Goal: Task Accomplishment & Management: Use online tool/utility

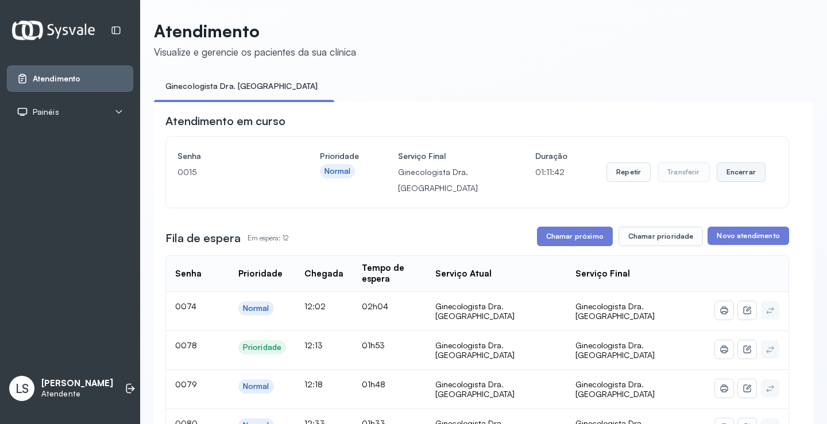
click at [737, 175] on button "Encerrar" at bounding box center [740, 172] width 49 height 20
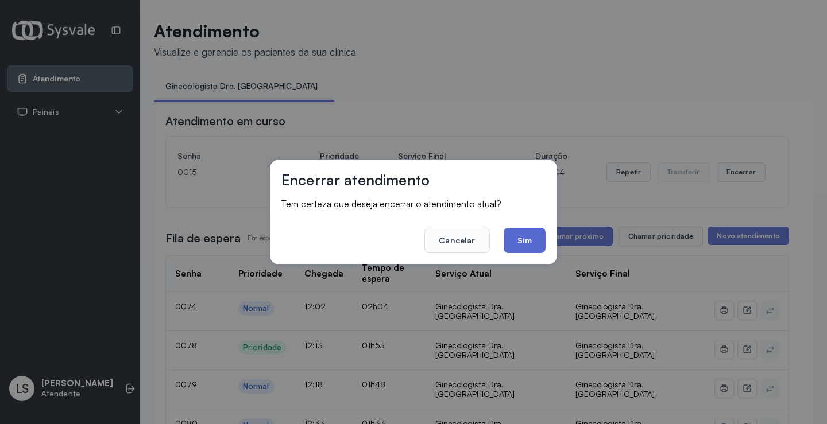
click at [530, 243] on button "Sim" at bounding box center [524, 240] width 42 height 25
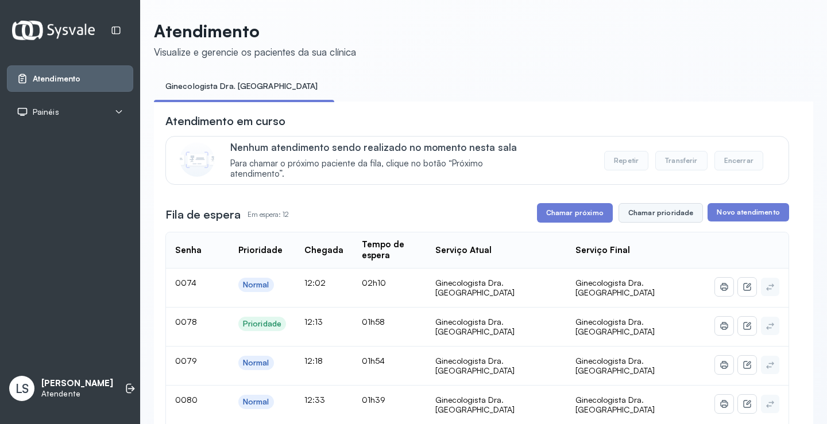
click at [658, 216] on button "Chamar prioridade" at bounding box center [660, 213] width 85 height 20
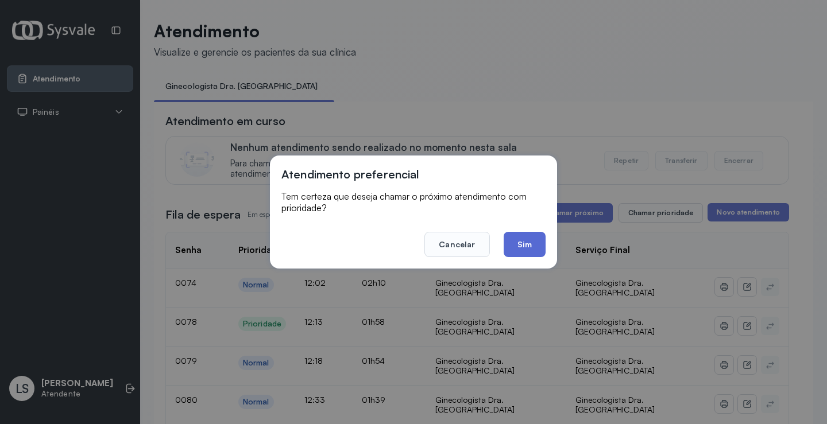
click at [537, 242] on button "Sim" at bounding box center [524, 244] width 42 height 25
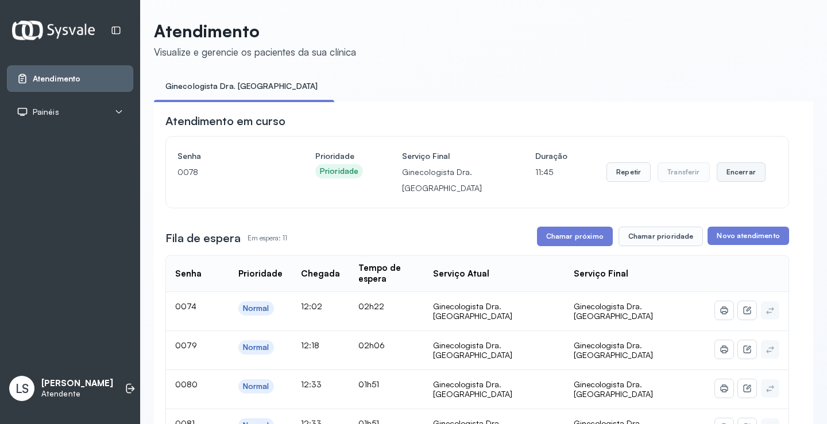
click at [733, 173] on button "Encerrar" at bounding box center [740, 172] width 49 height 20
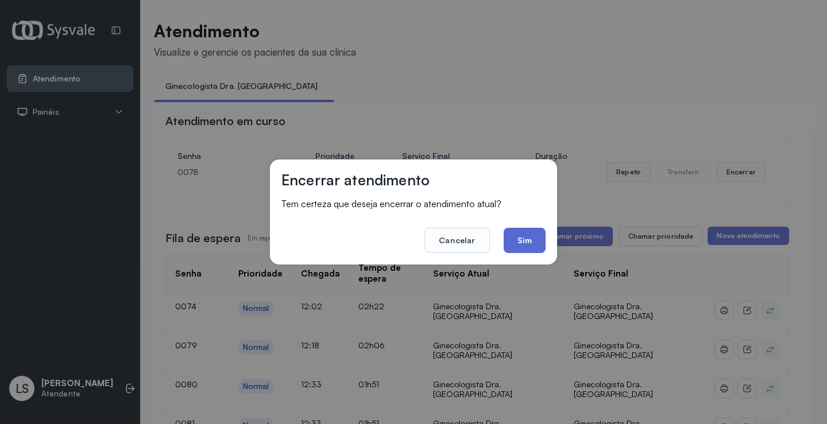
click at [522, 238] on button "Sim" at bounding box center [524, 240] width 42 height 25
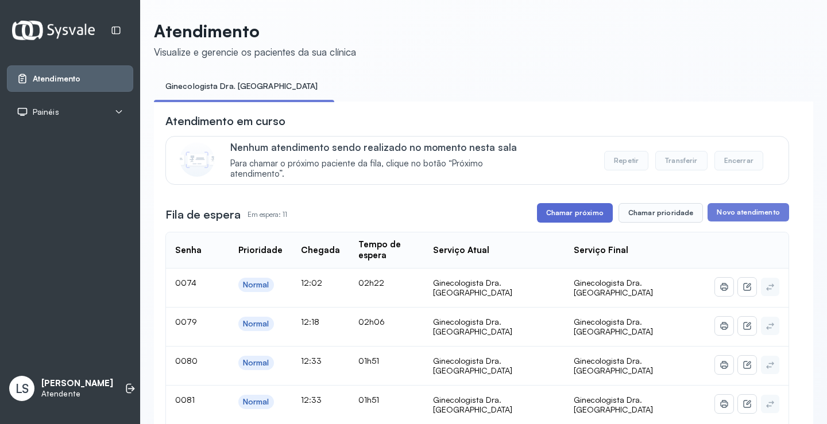
click at [558, 216] on button "Chamar próximo" at bounding box center [575, 213] width 76 height 20
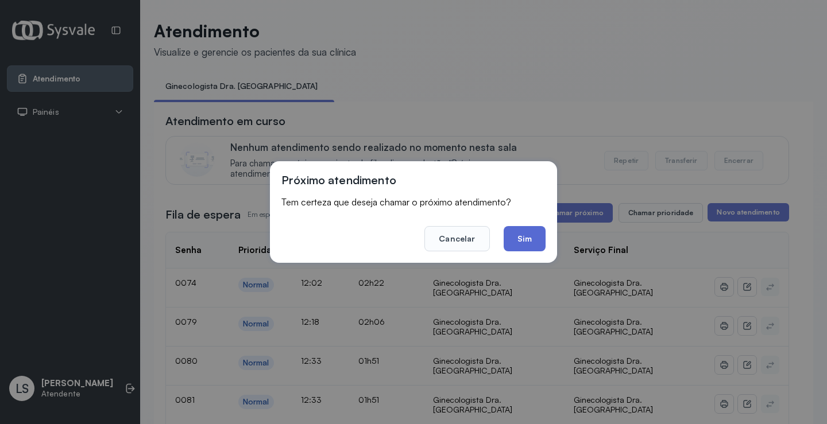
click at [529, 231] on button "Sim" at bounding box center [524, 238] width 42 height 25
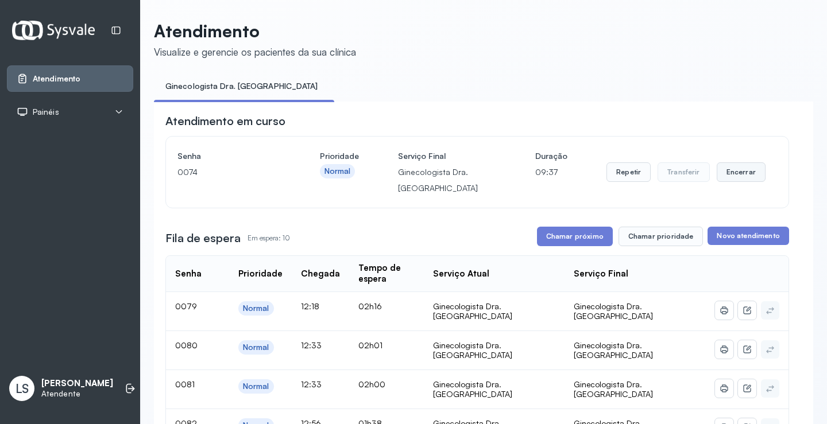
click at [731, 170] on button "Encerrar" at bounding box center [740, 172] width 49 height 20
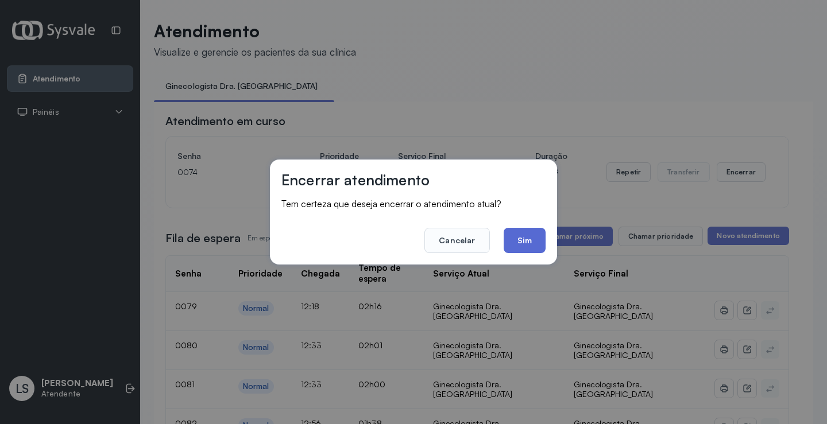
click at [518, 230] on button "Sim" at bounding box center [524, 240] width 42 height 25
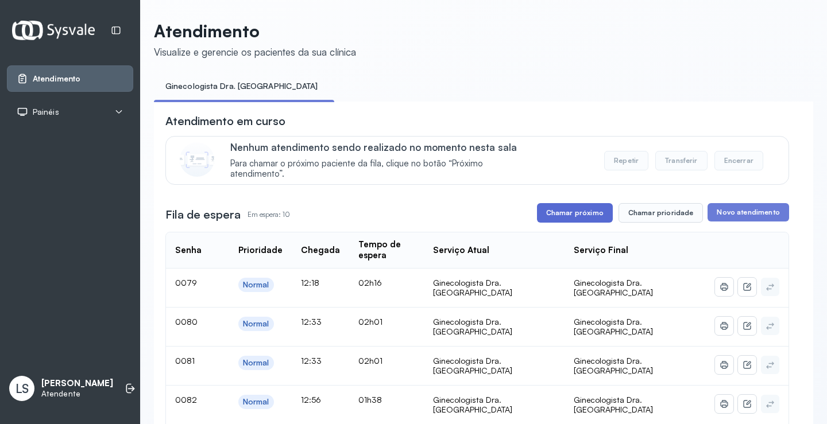
click at [570, 212] on button "Chamar próximo" at bounding box center [575, 213] width 76 height 20
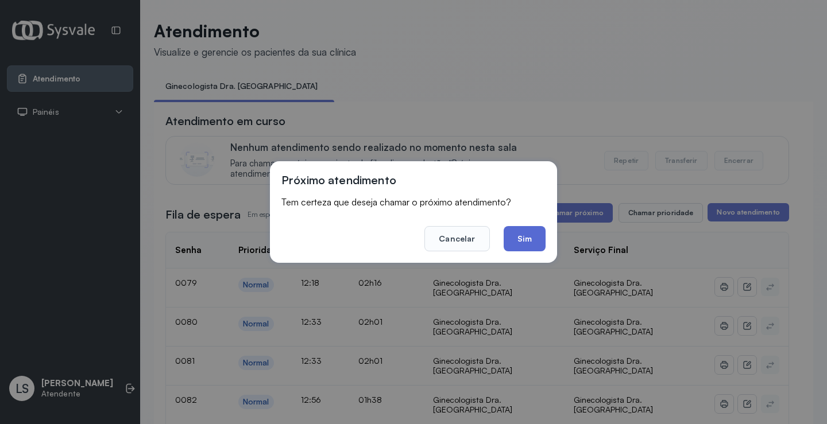
click at [518, 239] on button "Sim" at bounding box center [524, 238] width 42 height 25
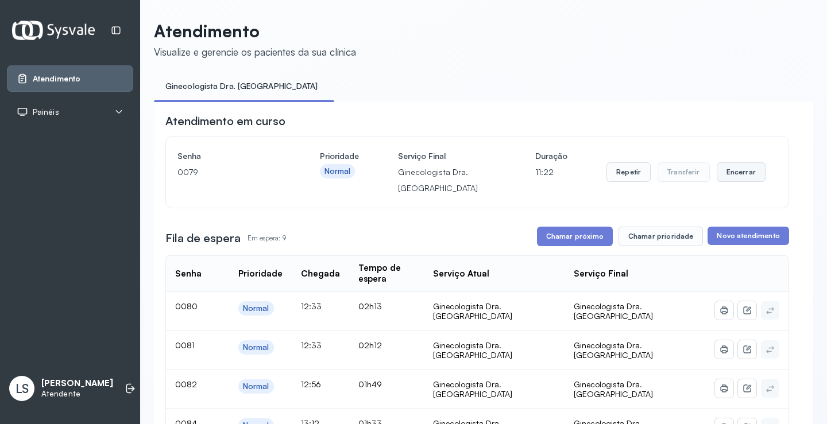
click at [731, 168] on button "Encerrar" at bounding box center [740, 172] width 49 height 20
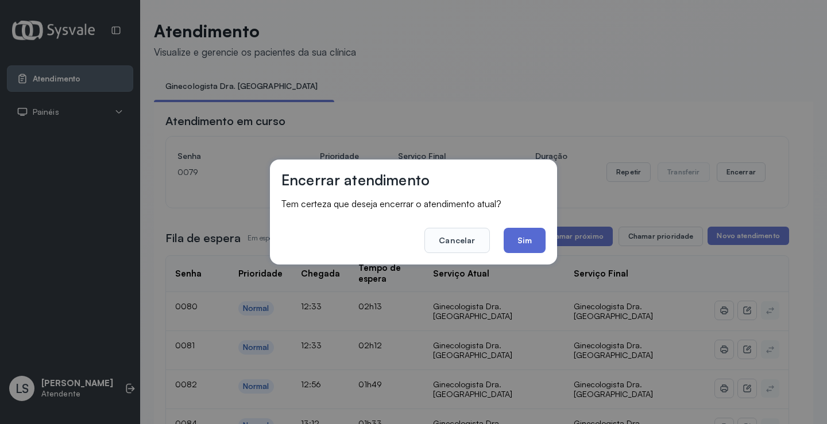
click at [521, 242] on button "Sim" at bounding box center [524, 240] width 42 height 25
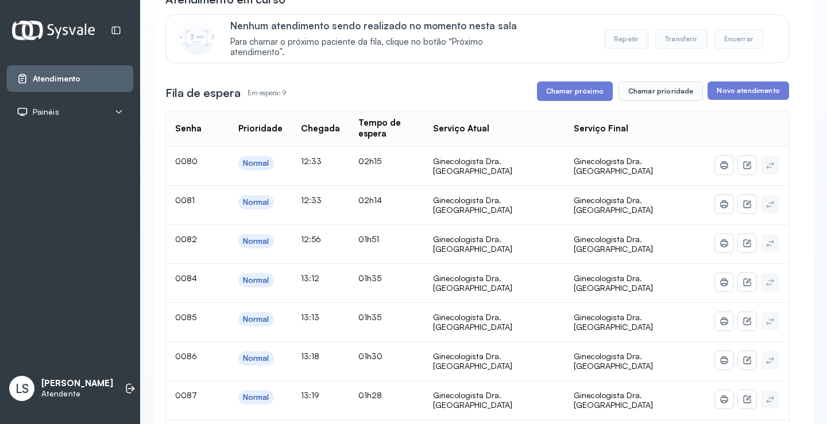
scroll to position [115, 0]
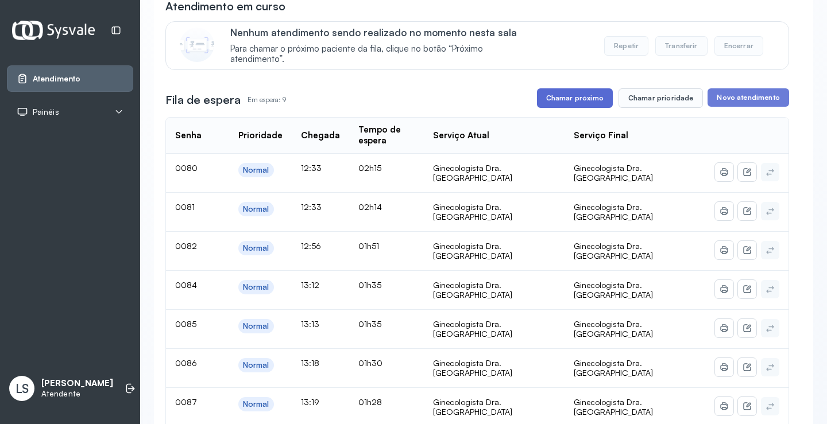
click at [576, 102] on button "Chamar próximo" at bounding box center [575, 98] width 76 height 20
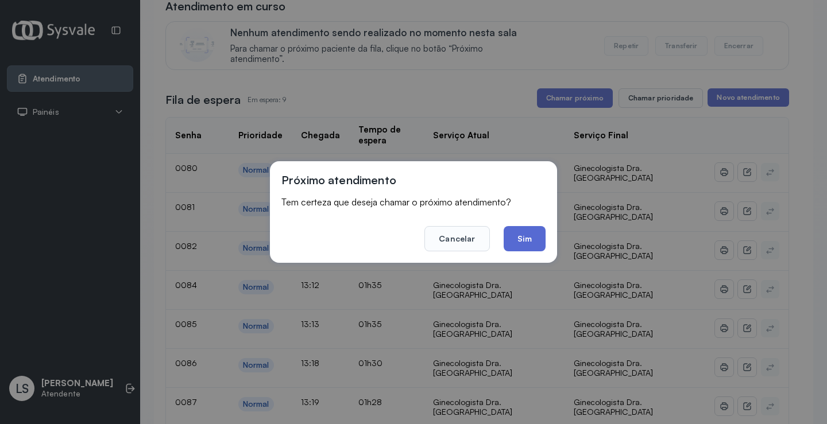
click at [520, 232] on button "Sim" at bounding box center [524, 238] width 42 height 25
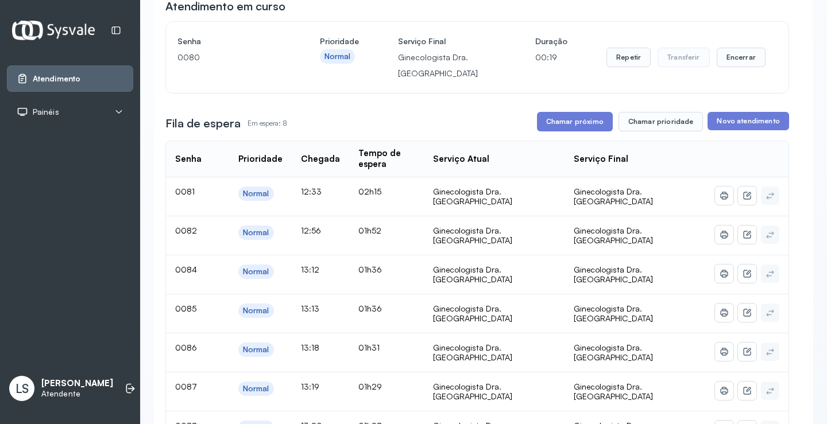
scroll to position [57, 0]
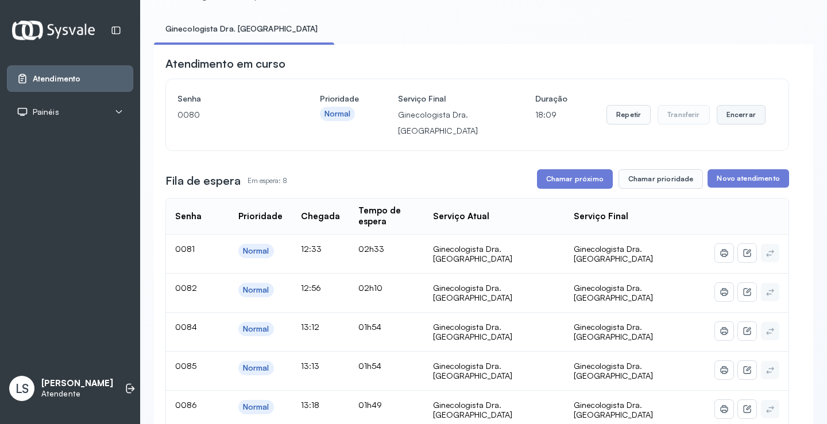
click at [729, 116] on button "Encerrar" at bounding box center [740, 115] width 49 height 20
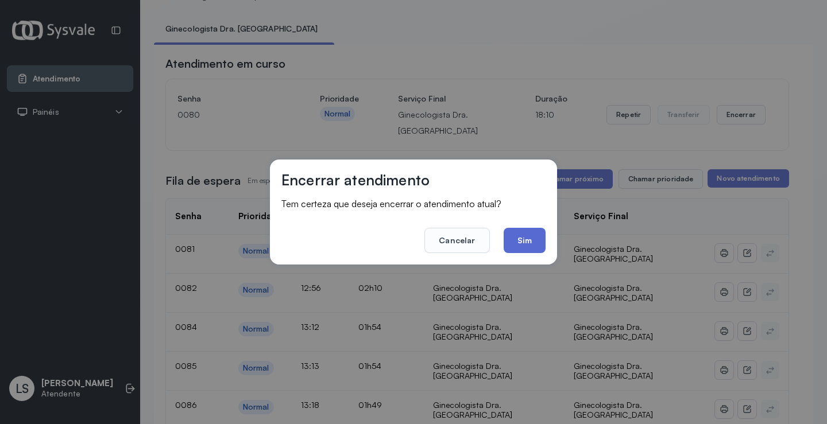
click at [528, 238] on button "Sim" at bounding box center [524, 240] width 42 height 25
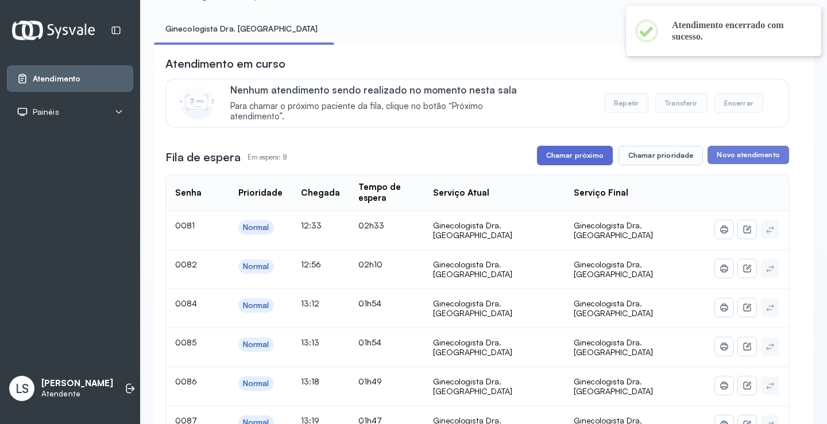
click at [579, 154] on button "Chamar próximo" at bounding box center [575, 156] width 76 height 20
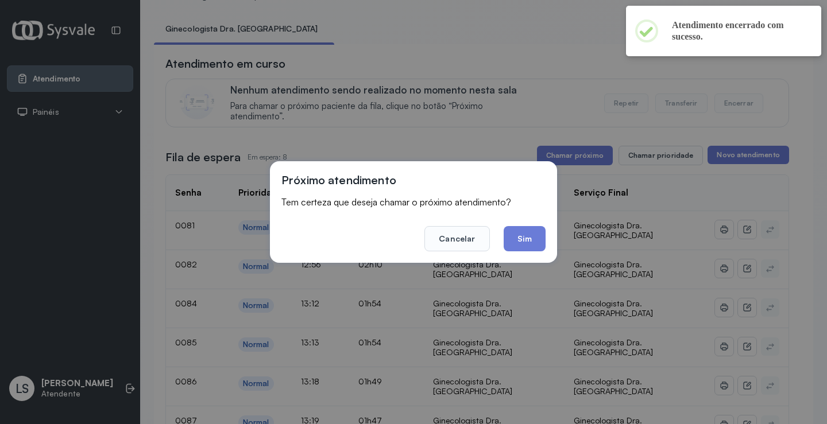
click at [524, 247] on button "Sim" at bounding box center [524, 238] width 42 height 25
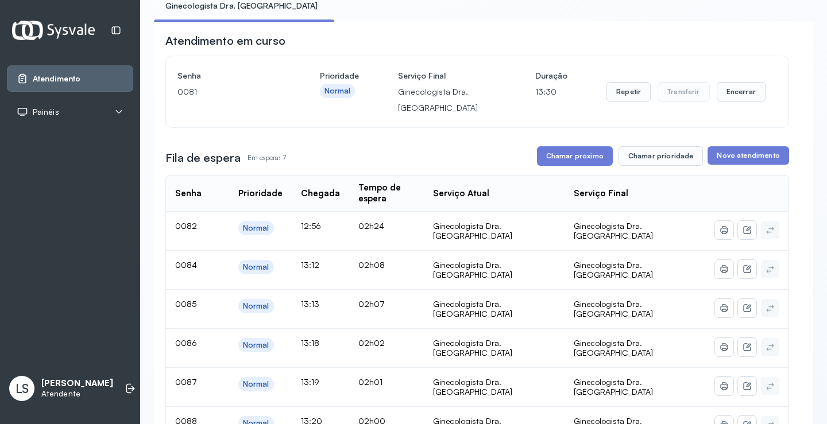
scroll to position [0, 0]
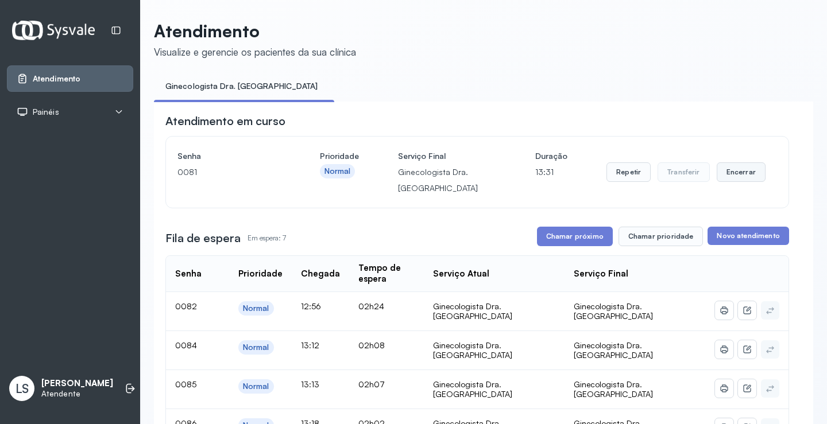
click at [725, 176] on button "Encerrar" at bounding box center [740, 172] width 49 height 20
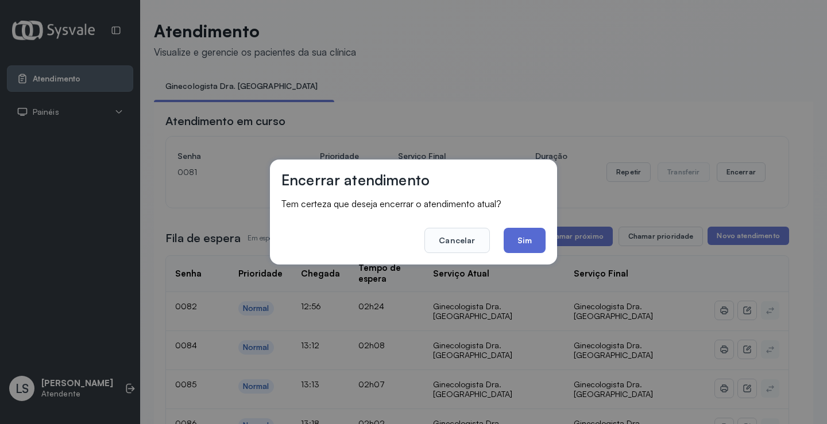
click at [516, 242] on button "Sim" at bounding box center [524, 240] width 42 height 25
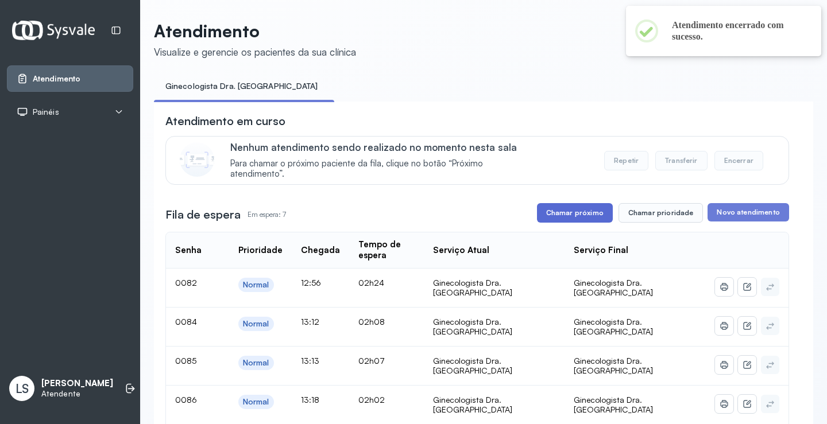
click at [580, 212] on button "Chamar próximo" at bounding box center [575, 213] width 76 height 20
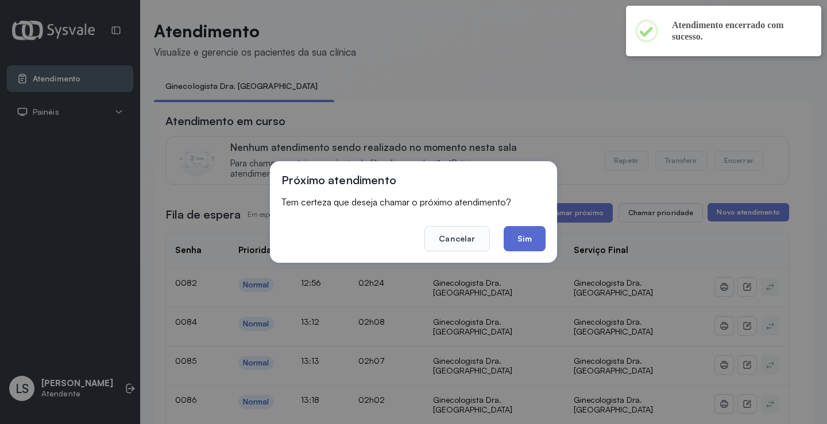
click at [526, 236] on button "Sim" at bounding box center [524, 238] width 42 height 25
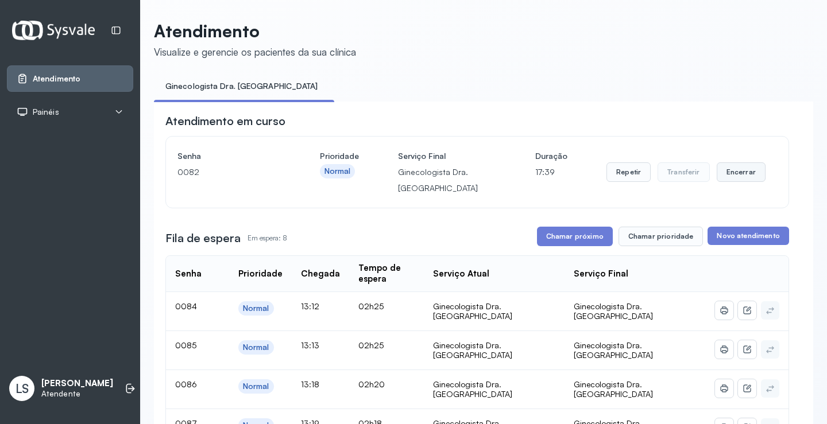
click at [727, 173] on button "Encerrar" at bounding box center [740, 172] width 49 height 20
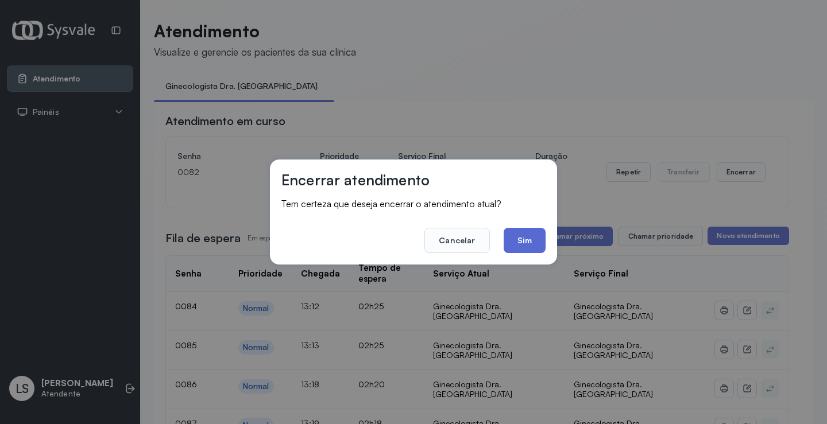
click at [522, 239] on button "Sim" at bounding box center [524, 240] width 42 height 25
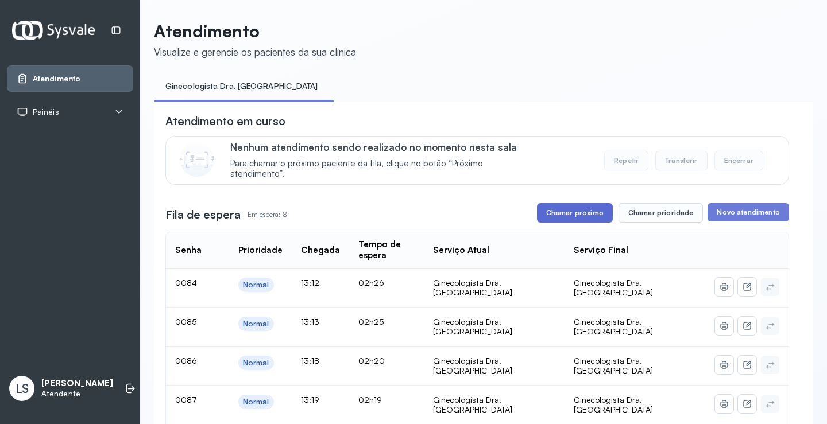
click at [573, 208] on button "Chamar próximo" at bounding box center [575, 213] width 76 height 20
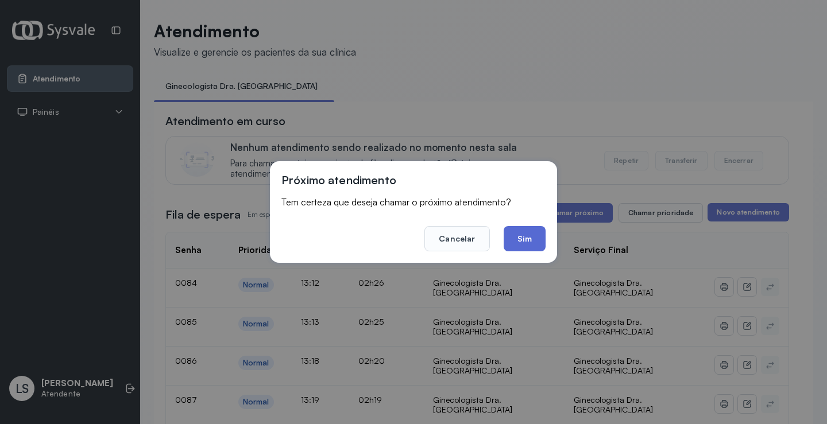
click at [521, 241] on button "Sim" at bounding box center [524, 238] width 42 height 25
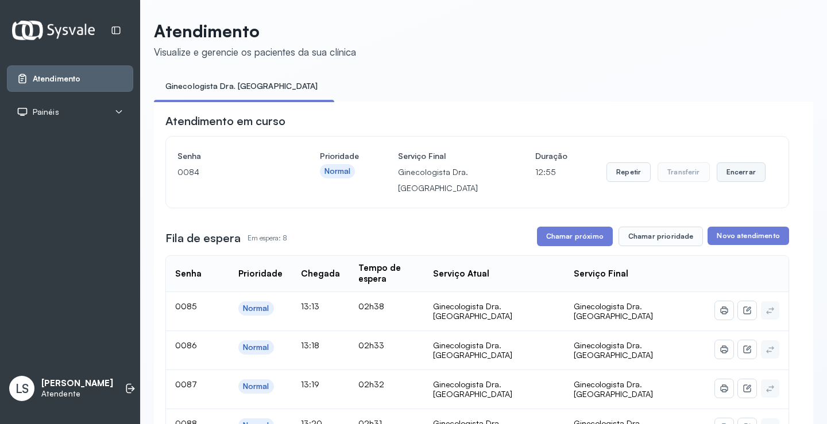
click at [729, 176] on button "Encerrar" at bounding box center [740, 172] width 49 height 20
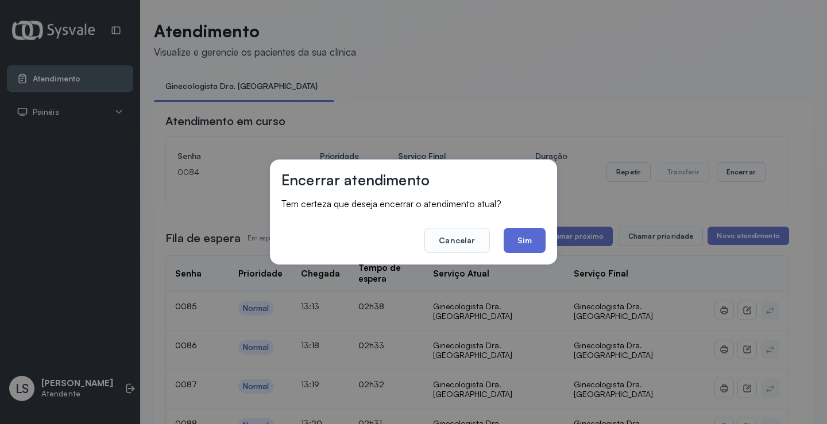
click at [522, 244] on button "Sim" at bounding box center [524, 240] width 42 height 25
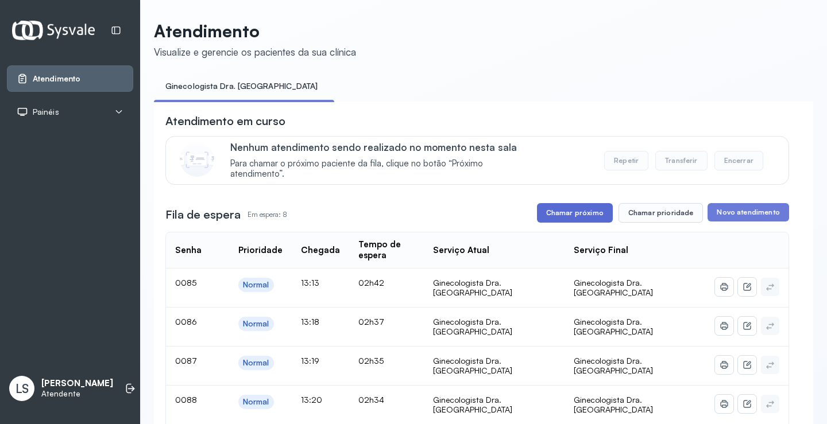
click at [565, 211] on button "Chamar próximo" at bounding box center [575, 213] width 76 height 20
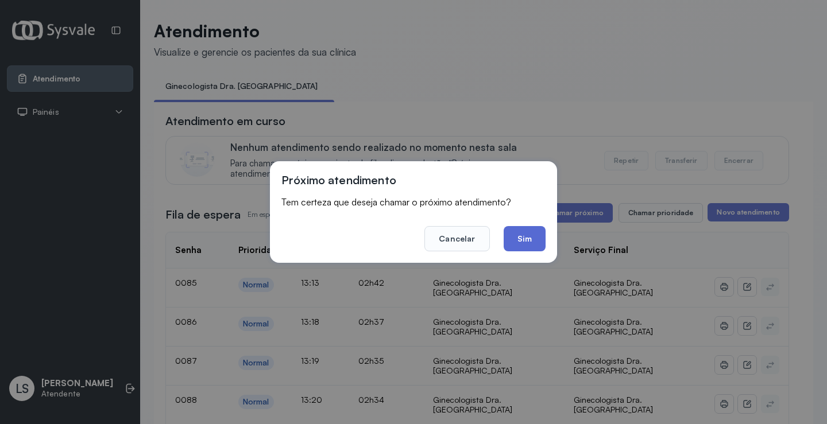
click at [514, 234] on button "Sim" at bounding box center [524, 238] width 42 height 25
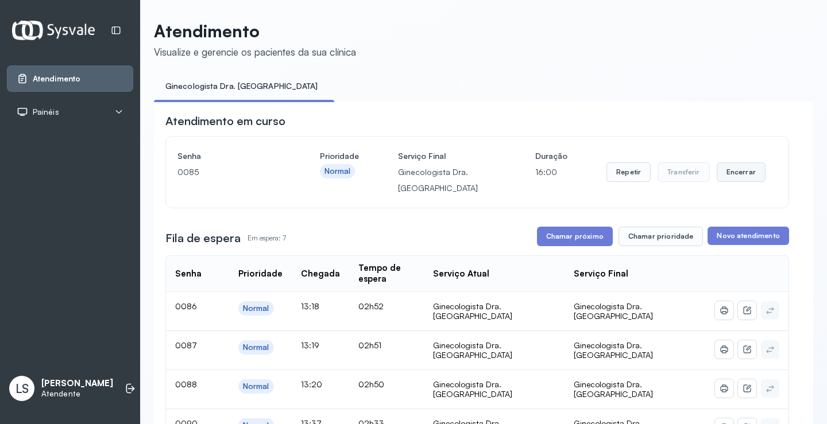
click at [725, 174] on button "Encerrar" at bounding box center [740, 172] width 49 height 20
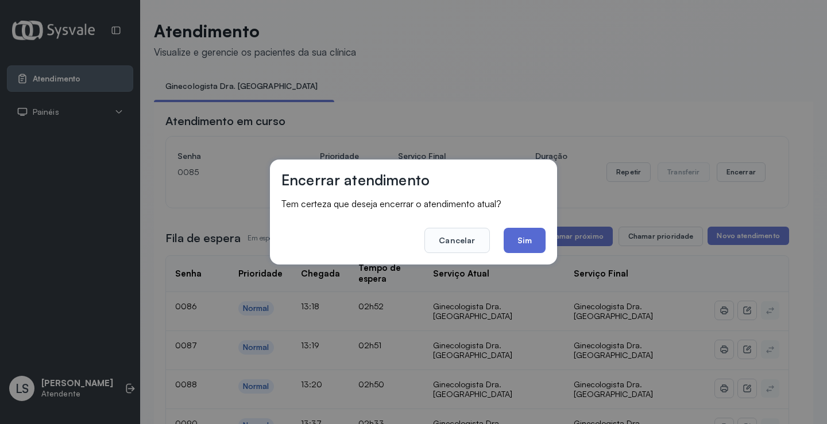
click at [525, 230] on button "Sim" at bounding box center [524, 240] width 42 height 25
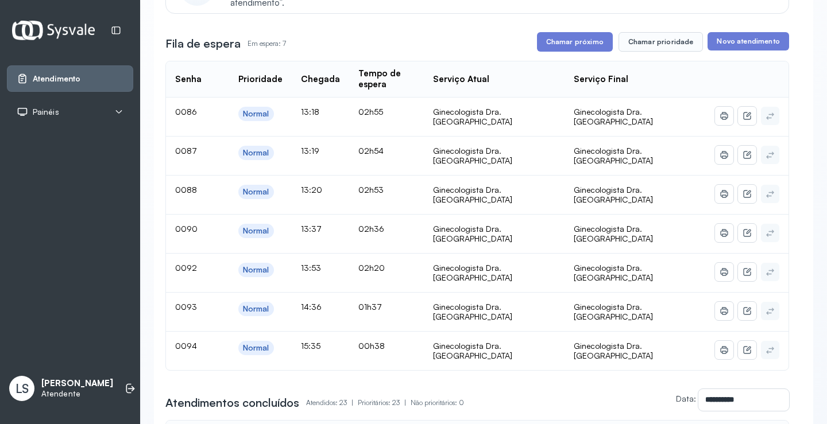
scroll to position [172, 0]
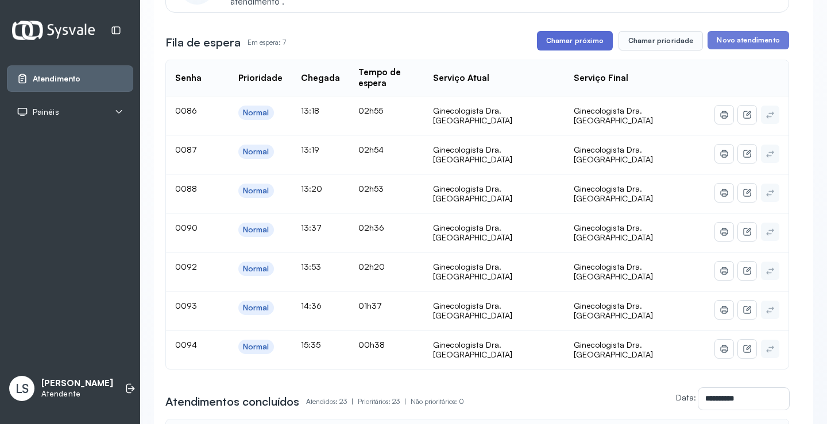
click at [582, 44] on button "Chamar próximo" at bounding box center [575, 41] width 76 height 20
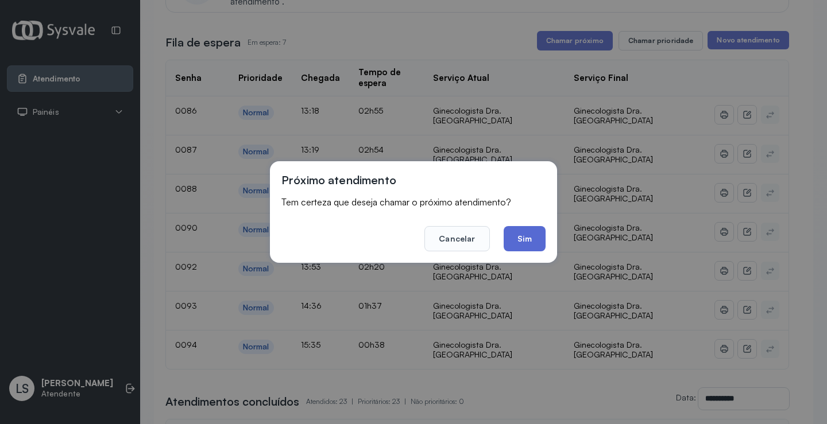
click at [519, 233] on button "Sim" at bounding box center [524, 238] width 42 height 25
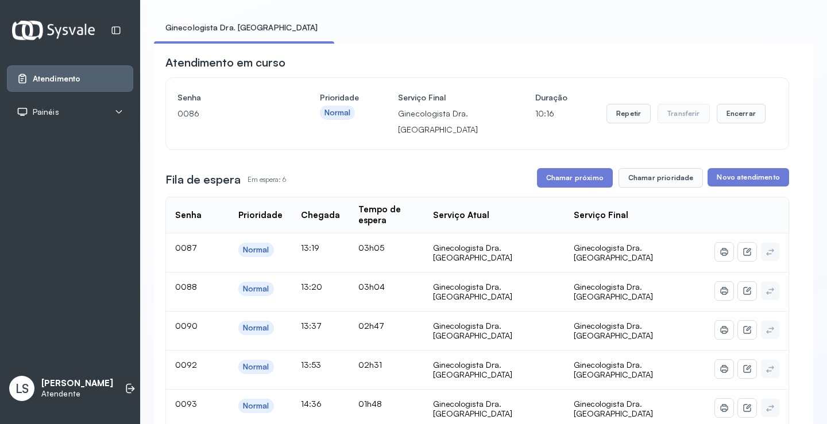
scroll to position [57, 0]
click at [726, 114] on button "Encerrar" at bounding box center [740, 115] width 49 height 20
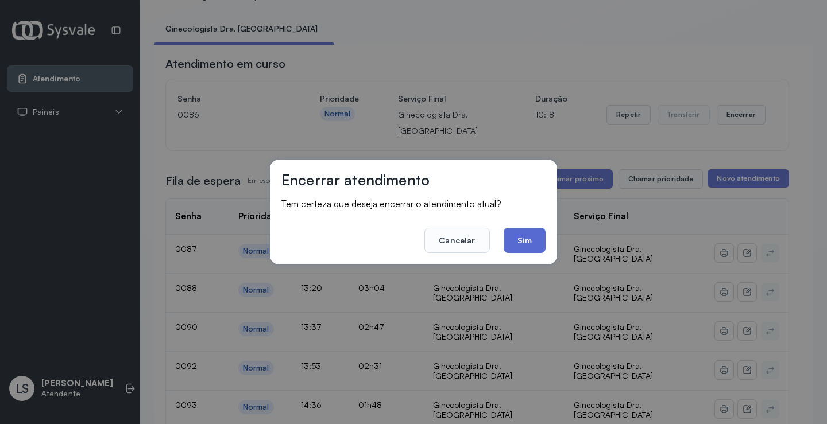
click at [519, 246] on button "Sim" at bounding box center [524, 240] width 42 height 25
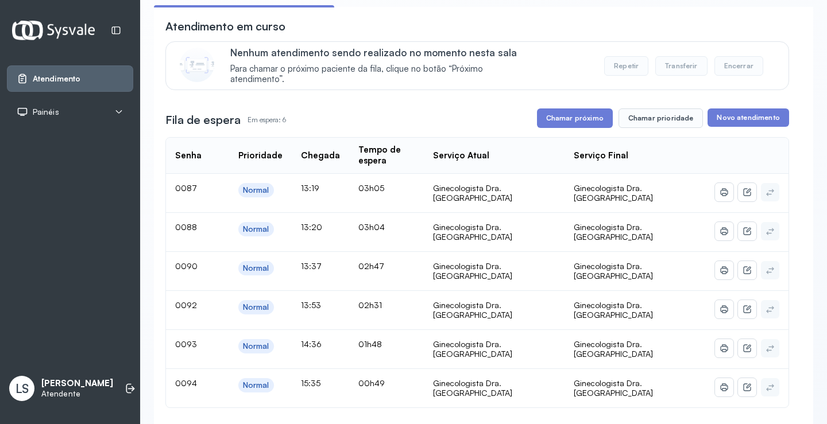
scroll to position [115, 0]
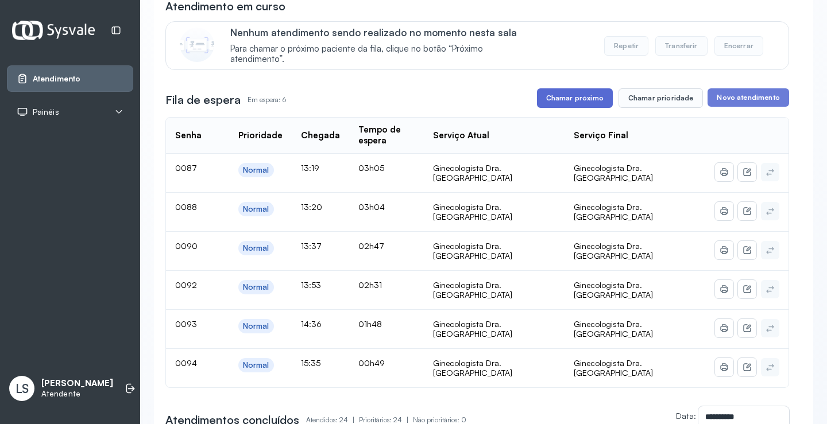
click at [566, 100] on button "Chamar próximo" at bounding box center [575, 98] width 76 height 20
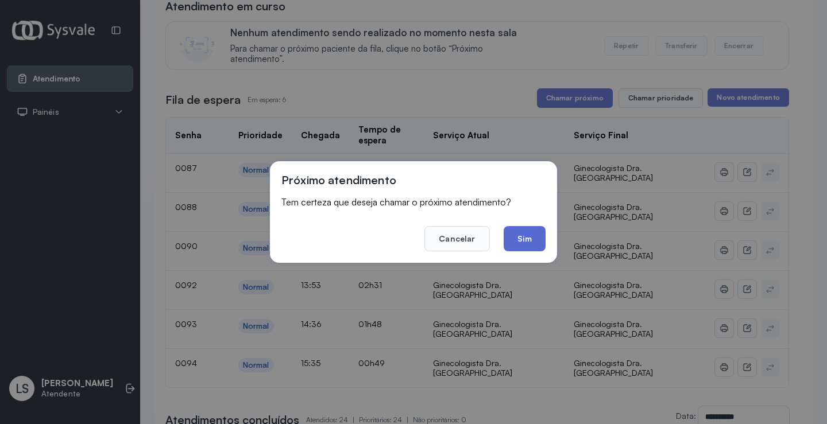
click at [524, 239] on button "Sim" at bounding box center [524, 238] width 42 height 25
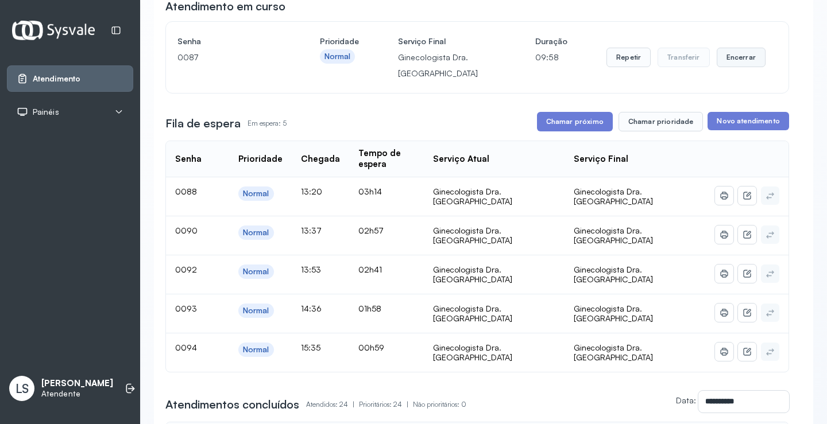
click at [735, 56] on button "Encerrar" at bounding box center [740, 58] width 49 height 20
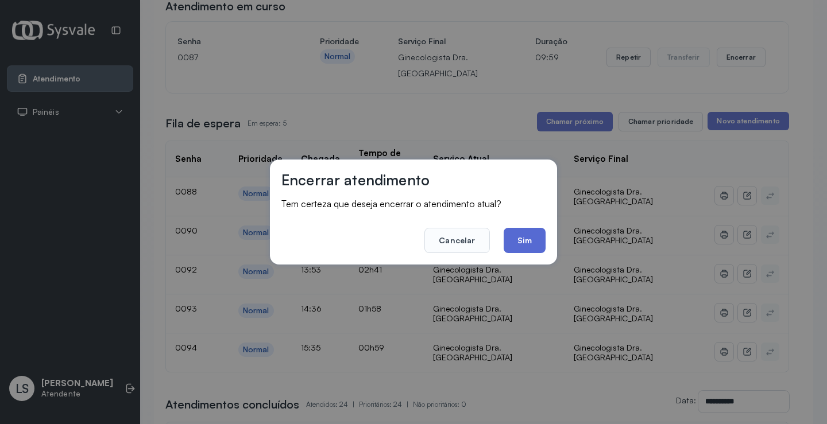
click at [524, 247] on button "Sim" at bounding box center [524, 240] width 42 height 25
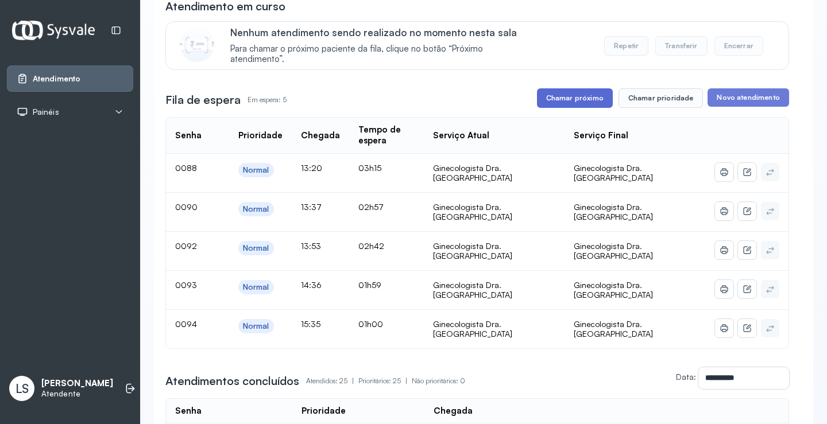
click at [572, 98] on button "Chamar próximo" at bounding box center [575, 98] width 76 height 20
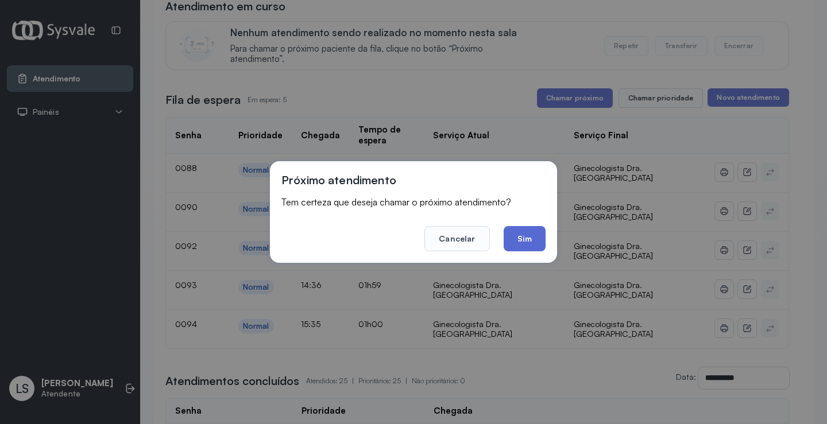
click at [518, 236] on button "Sim" at bounding box center [524, 238] width 42 height 25
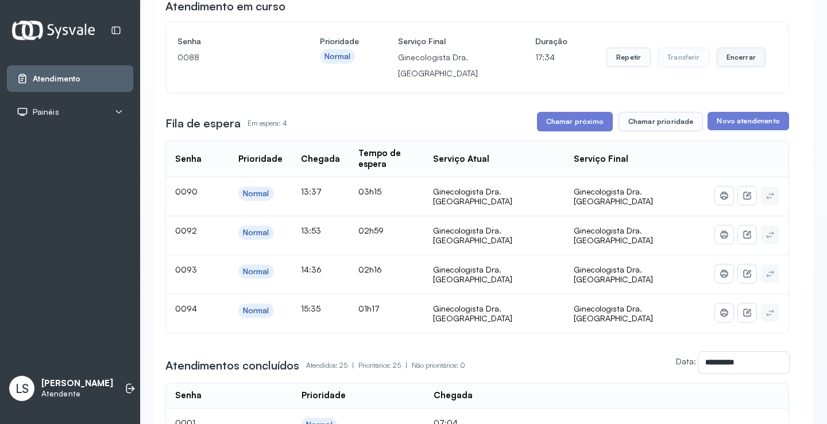
click at [734, 56] on button "Encerrar" at bounding box center [740, 58] width 49 height 20
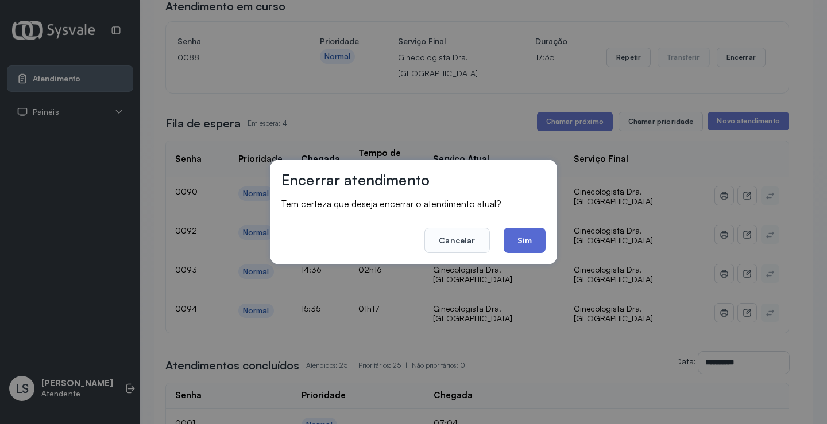
click at [524, 243] on button "Sim" at bounding box center [524, 240] width 42 height 25
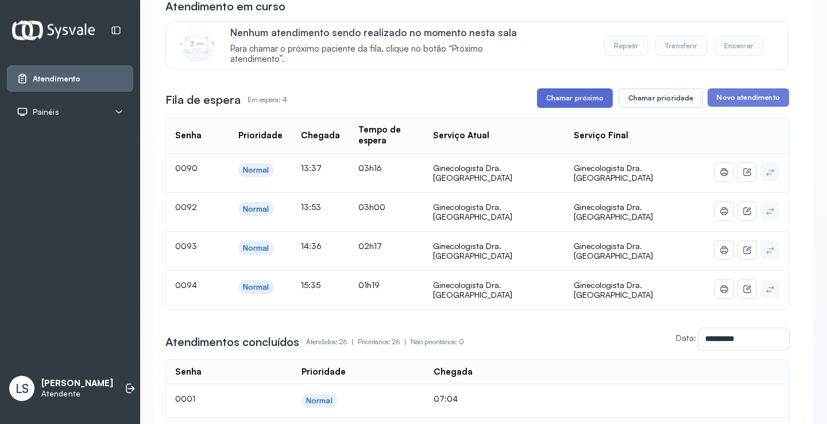
click at [578, 103] on button "Chamar próximo" at bounding box center [575, 98] width 76 height 20
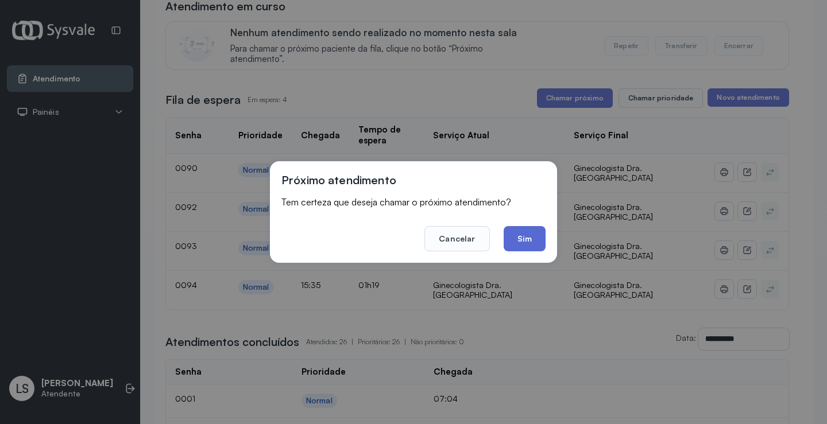
click at [513, 246] on button "Sim" at bounding box center [524, 238] width 42 height 25
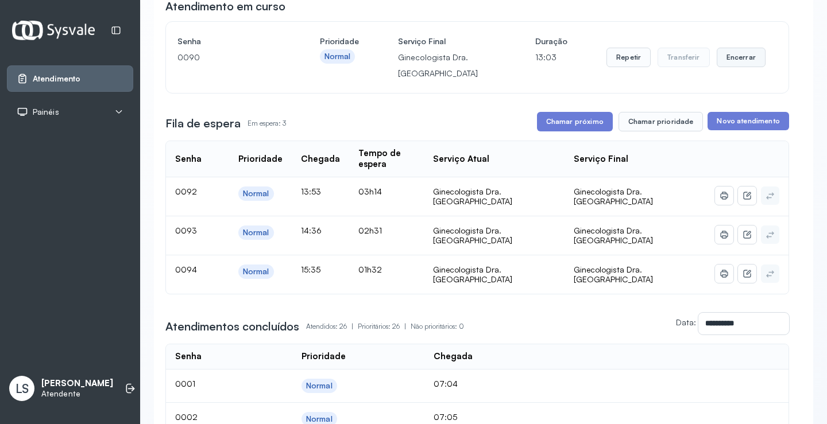
click at [726, 55] on button "Encerrar" at bounding box center [740, 58] width 49 height 20
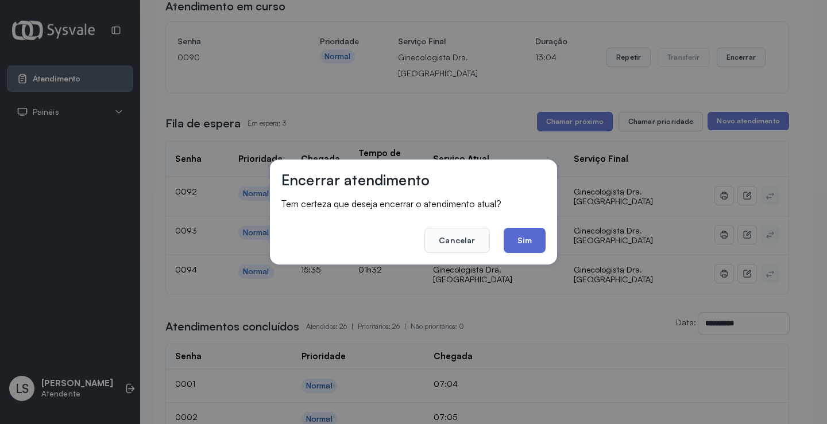
click at [524, 240] on button "Sim" at bounding box center [524, 240] width 42 height 25
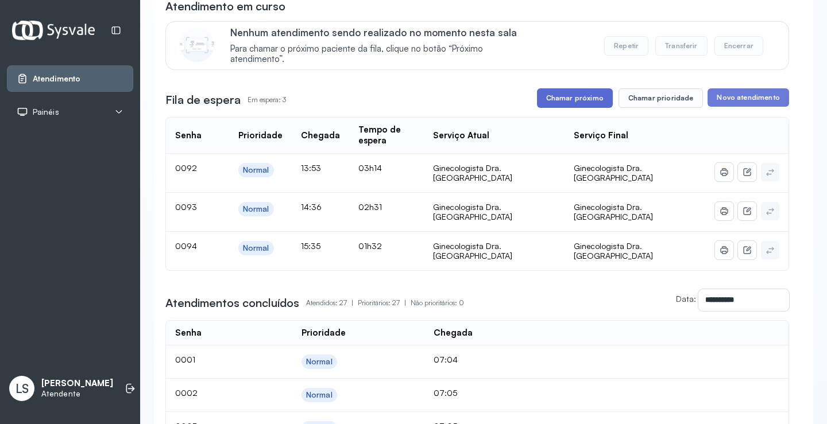
click at [562, 99] on button "Chamar próximo" at bounding box center [575, 98] width 76 height 20
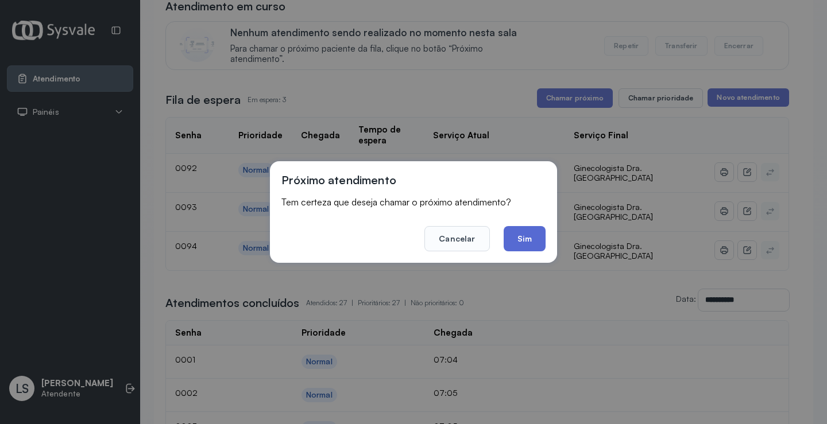
click at [506, 231] on button "Sim" at bounding box center [524, 238] width 42 height 25
